Goal: Task Accomplishment & Management: Use online tool/utility

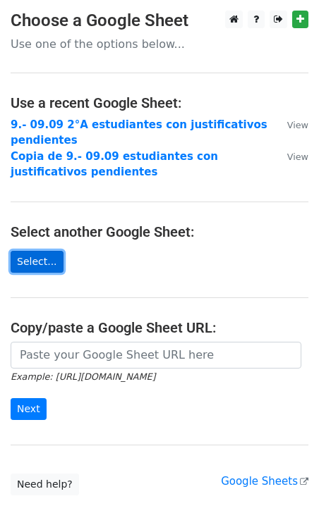
click at [45, 266] on link "Select..." at bounding box center [37, 262] width 53 height 22
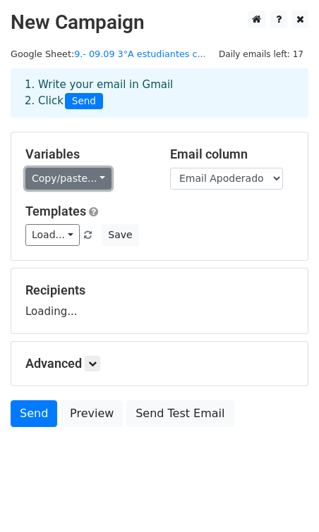
click at [87, 174] on link "Copy/paste..." at bounding box center [68, 179] width 86 height 22
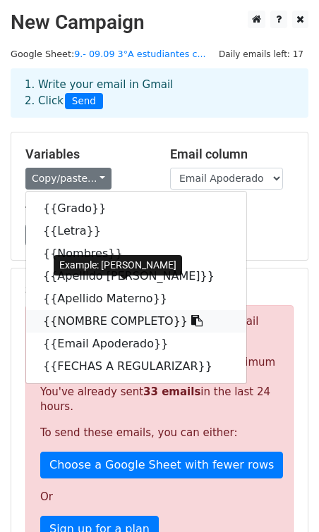
click at [87, 325] on link "{{NOMBRE COMPLETO}}" at bounding box center [136, 321] width 220 height 23
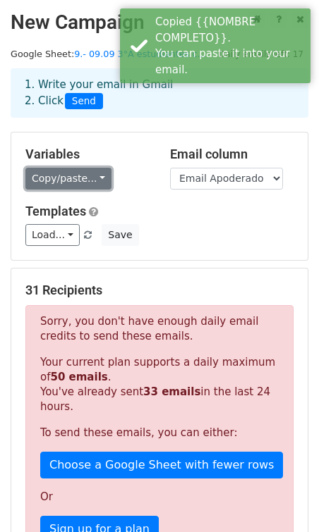
click at [73, 183] on link "Copy/paste..." at bounding box center [68, 179] width 86 height 22
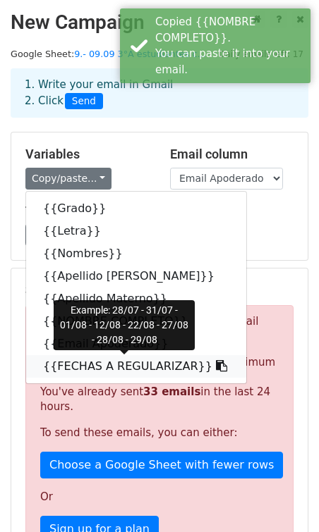
click at [92, 362] on link "{{FECHAS A REGULARIZAR}}" at bounding box center [136, 366] width 220 height 23
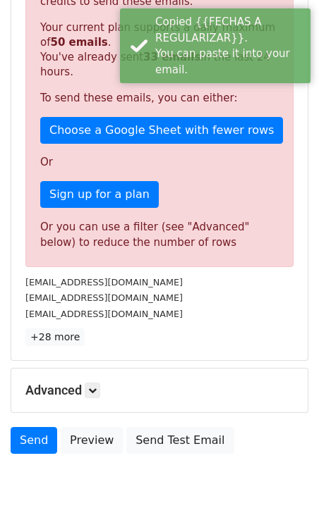
scroll to position [376, 0]
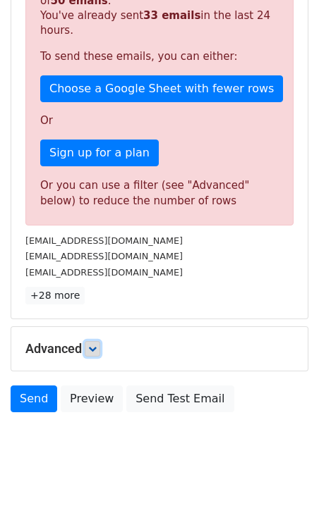
click at [97, 354] on link at bounding box center [93, 349] width 16 height 16
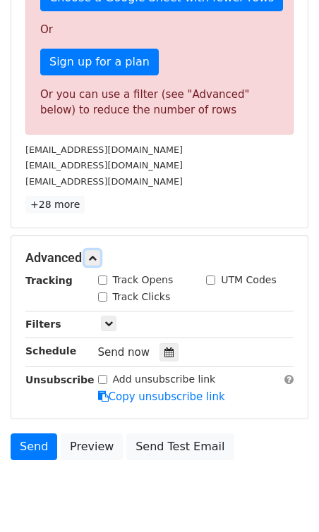
scroll to position [476, 0]
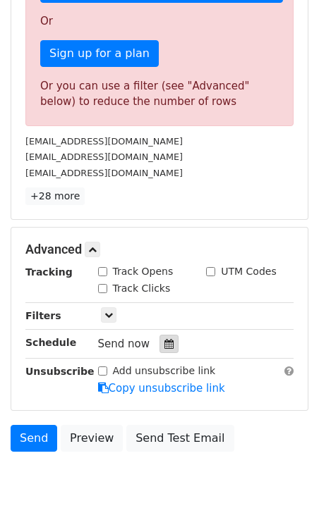
click at [164, 346] on icon at bounding box center [168, 344] width 9 height 10
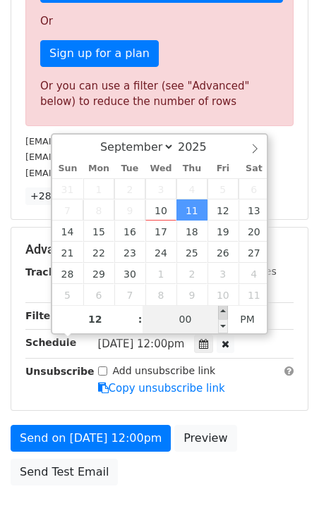
type input "2025-09-11 12:05"
type input "05"
click at [223, 316] on span at bounding box center [223, 312] width 10 height 14
type input "[DATE] 12:00"
type input "00"
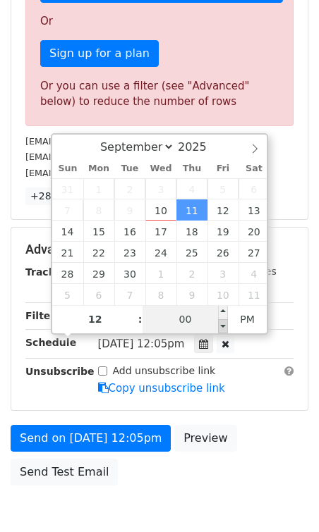
click at [222, 329] on span at bounding box center [223, 326] width 10 height 14
type input "2025-09-11 11:55"
type input "11"
type input "55"
click at [222, 329] on div "September October November December 2025 Sun Mon Tue Wed Thu Fri Sat 31 1 2 3 4…" at bounding box center [159, 234] width 217 height 202
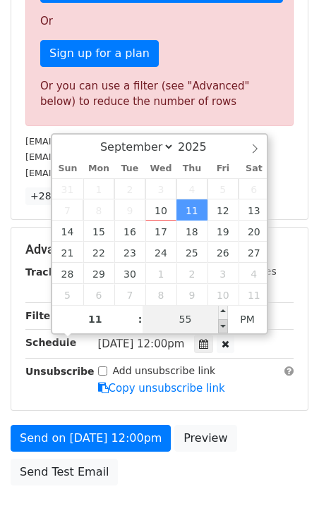
scroll to position [284, 0]
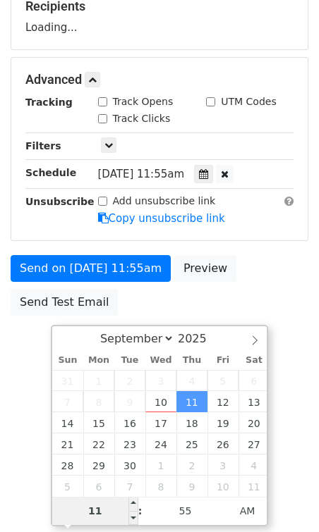
click at [95, 511] on input "11" at bounding box center [95, 511] width 86 height 28
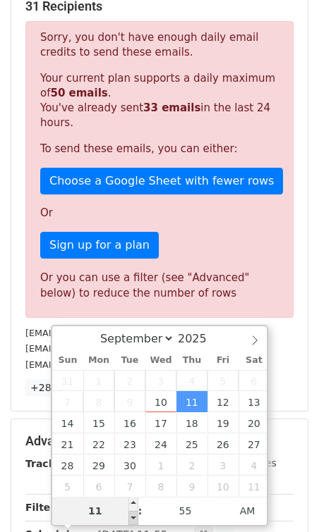
type input "2025-09-11 10:55"
type input "10"
click at [131, 520] on span at bounding box center [133, 518] width 10 height 14
type input "2025-09-11 09:55"
type input "09"
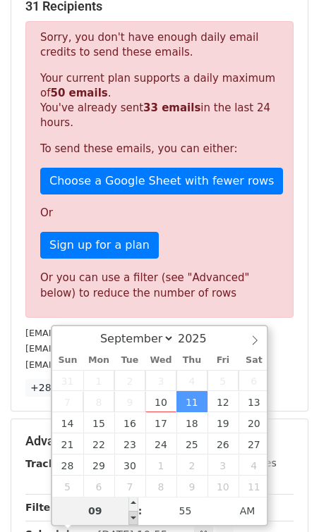
click at [133, 514] on span at bounding box center [133, 518] width 10 height 14
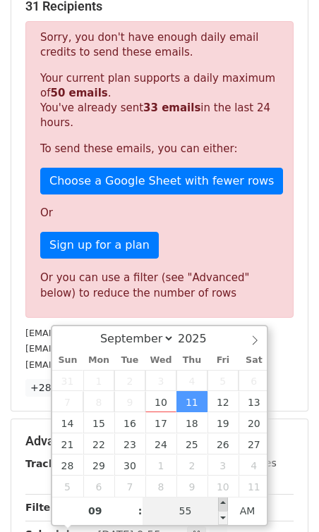
type input "2025-09-11 10:00"
type input "10"
type input "00"
click at [223, 503] on span at bounding box center [223, 504] width 10 height 14
click at [209, 245] on p "Sign up for a plan" at bounding box center [159, 245] width 238 height 27
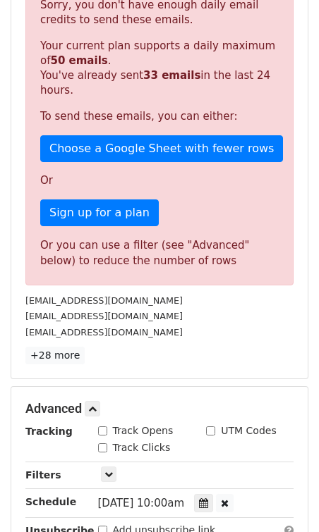
scroll to position [288, 0]
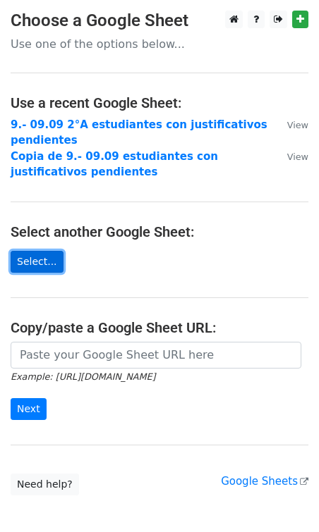
click at [37, 262] on link "Select..." at bounding box center [37, 262] width 53 height 22
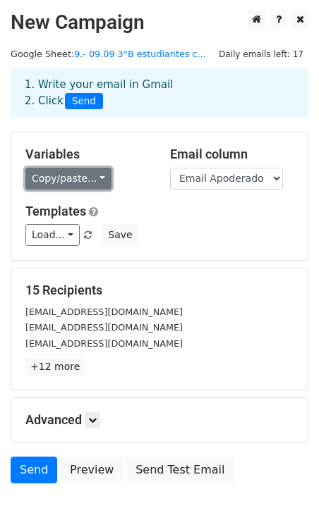
click at [69, 178] on link "Copy/paste..." at bounding box center [68, 179] width 86 height 22
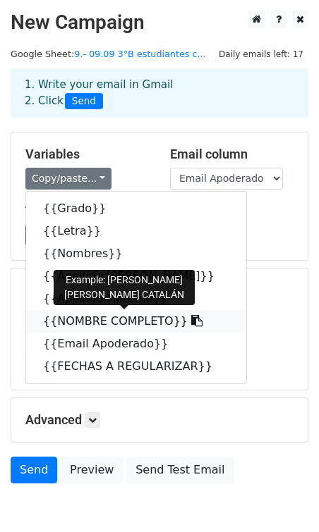
click at [99, 326] on link "{{NOMBRE COMPLETO}}" at bounding box center [136, 321] width 220 height 23
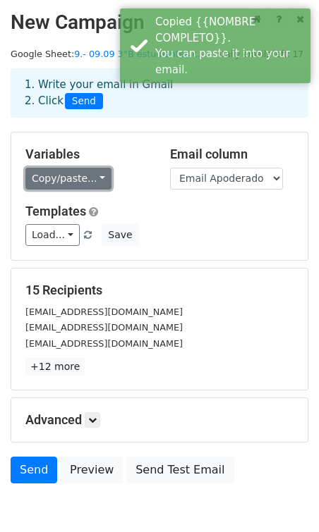
click at [78, 188] on link "Copy/paste..." at bounding box center [68, 179] width 86 height 22
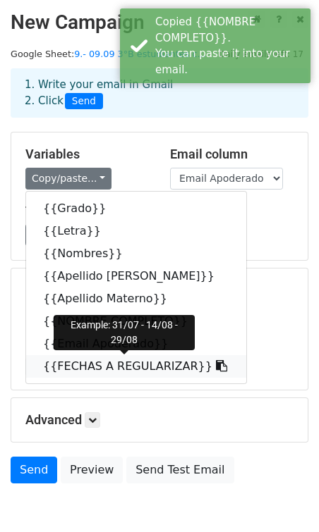
click at [108, 364] on link "{{FECHAS A REGULARIZAR}}" at bounding box center [136, 366] width 220 height 23
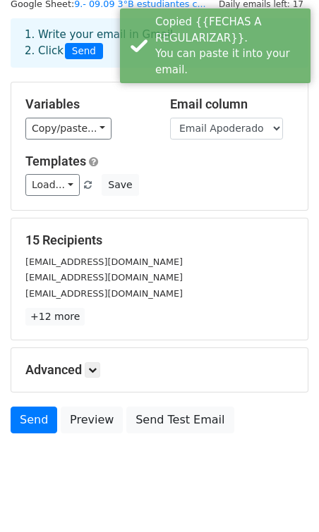
scroll to position [71, 0]
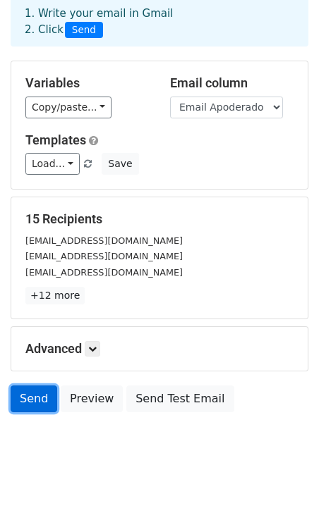
click at [39, 408] on link "Send" at bounding box center [34, 399] width 47 height 27
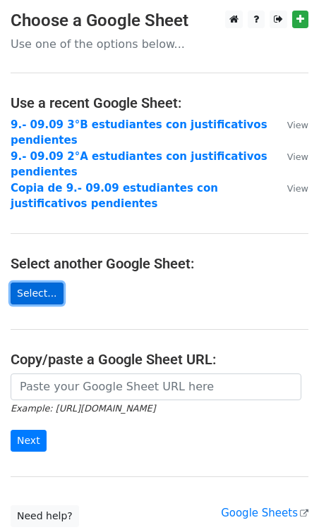
click at [44, 288] on link "Select..." at bounding box center [37, 294] width 53 height 22
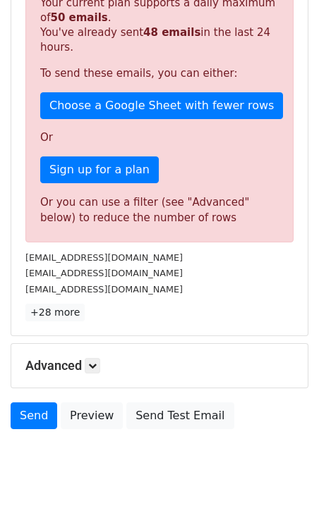
scroll to position [376, 0]
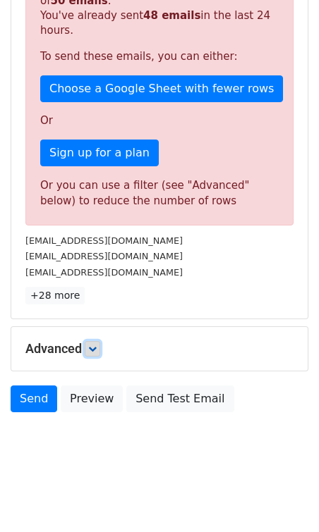
click at [97, 350] on icon at bounding box center [92, 349] width 8 height 8
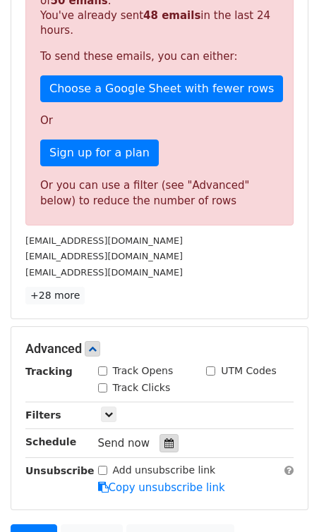
click at [164, 441] on icon at bounding box center [168, 444] width 9 height 10
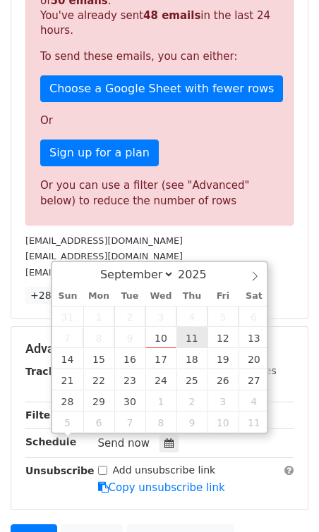
type input "2025-09-11 12:00"
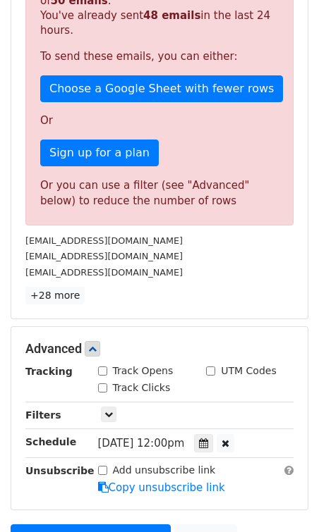
click at [297, 259] on div "cgaeteverdugo123@gmail.com" at bounding box center [159, 256] width 289 height 16
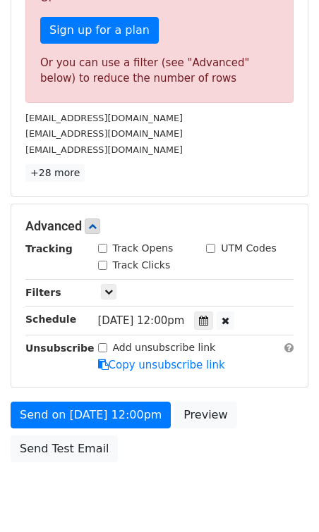
scroll to position [501, 0]
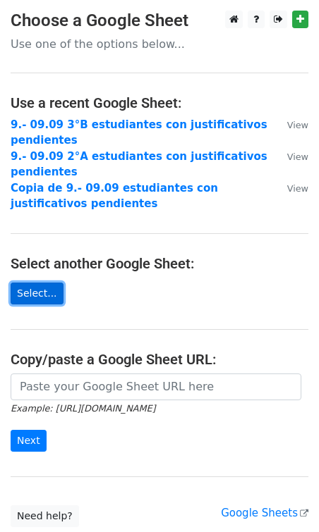
click at [40, 294] on link "Select..." at bounding box center [37, 294] width 53 height 22
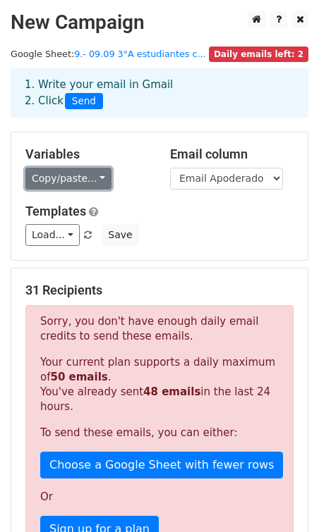
click at [94, 183] on link "Copy/paste..." at bounding box center [68, 179] width 86 height 22
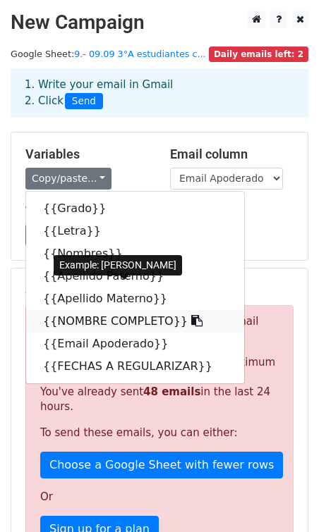
click at [102, 317] on link "{{NOMBRE COMPLETO}}" at bounding box center [135, 321] width 218 height 23
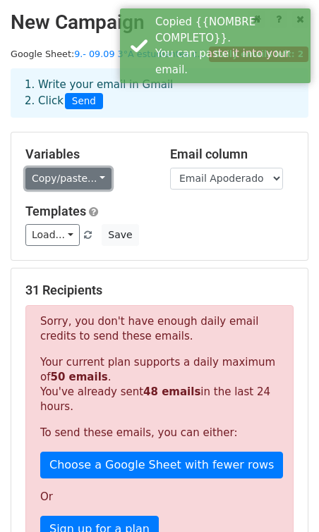
click at [104, 181] on link "Copy/paste..." at bounding box center [68, 179] width 86 height 22
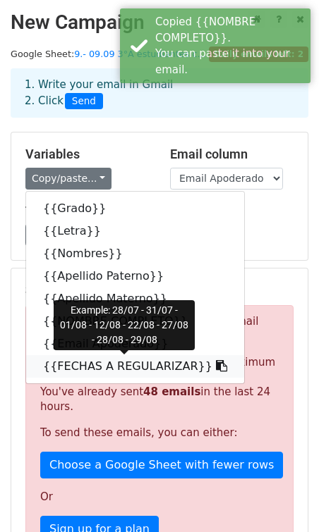
click at [118, 373] on link "{{FECHAS A REGULARIZAR}}" at bounding box center [135, 366] width 218 height 23
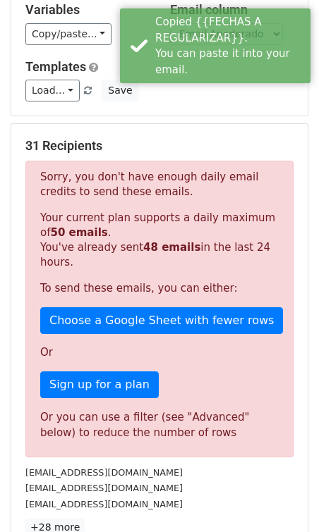
scroll to position [376, 0]
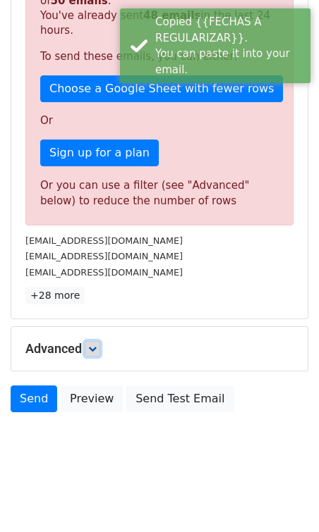
click at [100, 345] on link at bounding box center [93, 349] width 16 height 16
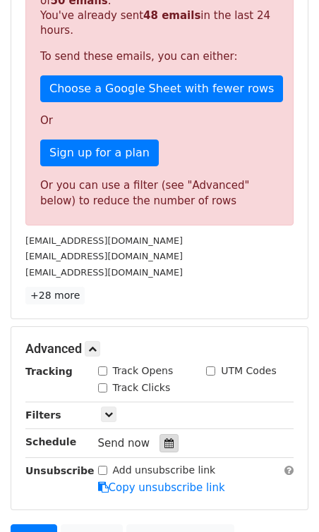
click at [164, 441] on icon at bounding box center [168, 444] width 9 height 10
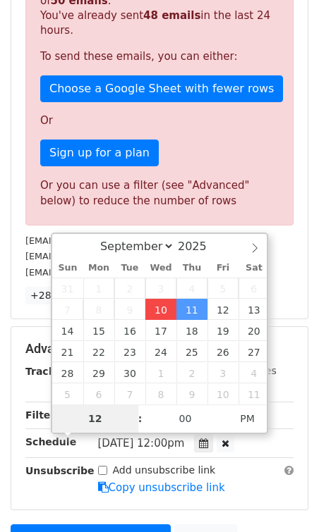
type input "[DATE] 17:13"
type input "05"
type input "13"
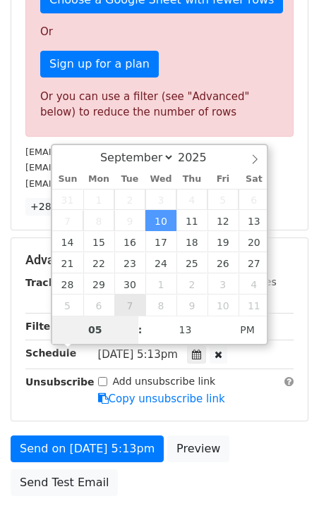
scroll to position [470, 0]
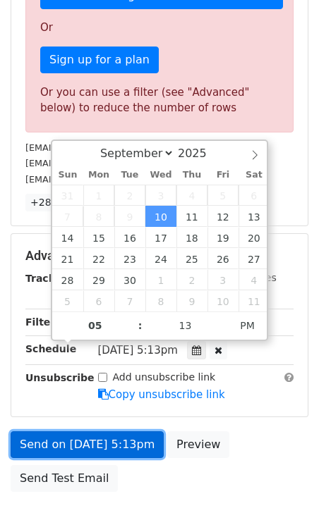
click at [118, 441] on link "Send on [DATE] 5:13pm" at bounding box center [87, 444] width 153 height 27
